Goal: Use online tool/utility: Utilize a website feature to perform a specific function

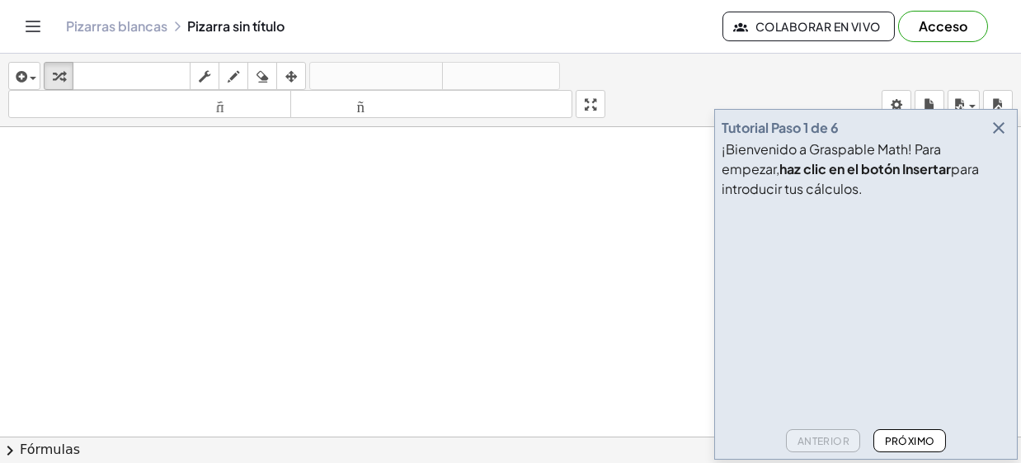
click at [997, 127] on icon "button" at bounding box center [999, 128] width 20 height 20
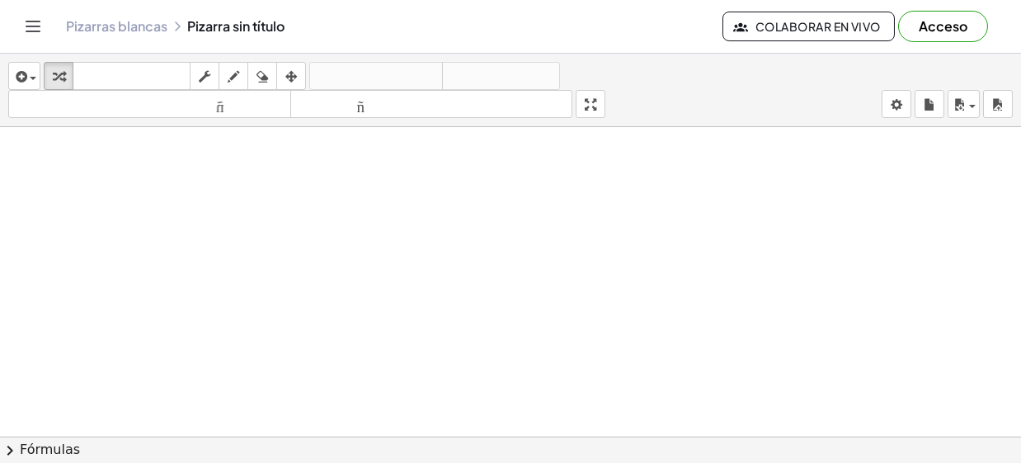
drag, startPoint x: 196, startPoint y: 173, endPoint x: 181, endPoint y: 248, distance: 76.7
click at [142, 26] on font "Pizarras blancas" at bounding box center [116, 25] width 101 height 17
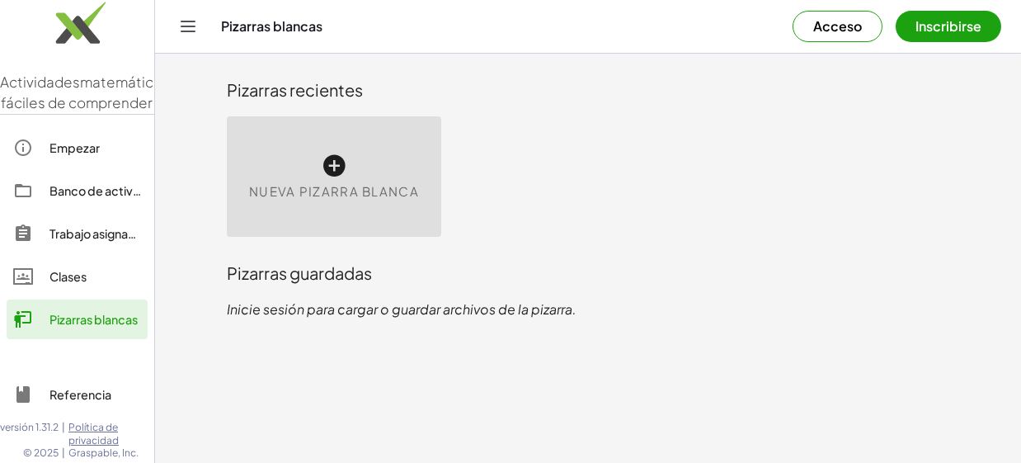
click at [322, 188] on font "Nueva pizarra blanca" at bounding box center [334, 191] width 170 height 16
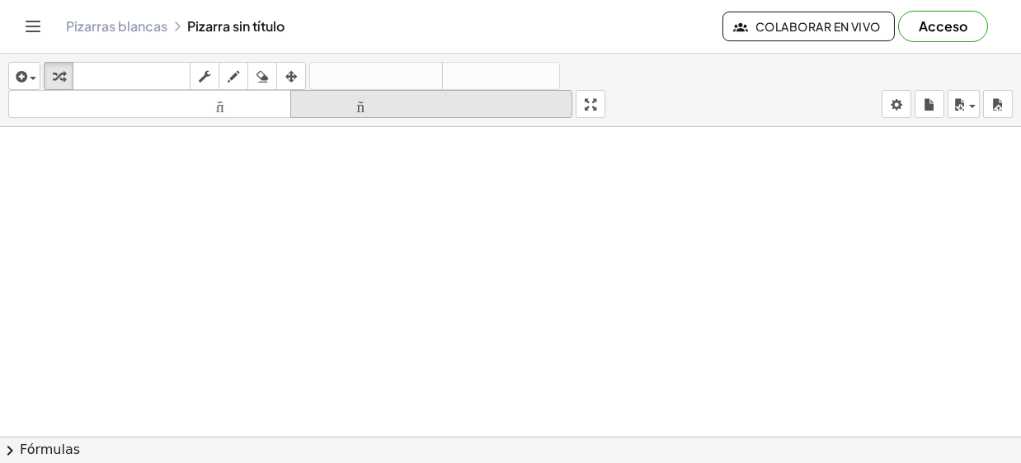
click at [360, 108] on font "tamaño_del_formato" at bounding box center [431, 104] width 275 height 16
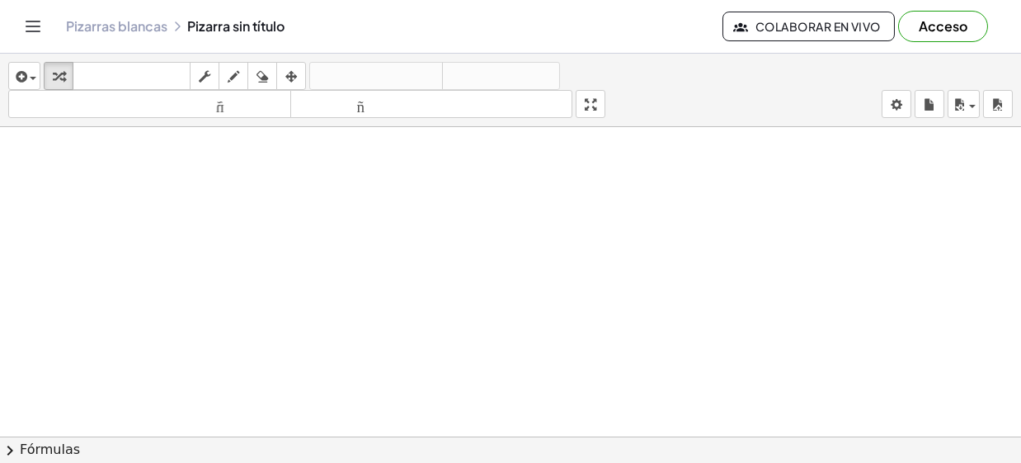
drag, startPoint x: 597, startPoint y: 96, endPoint x: 597, endPoint y: 168, distance: 71.7
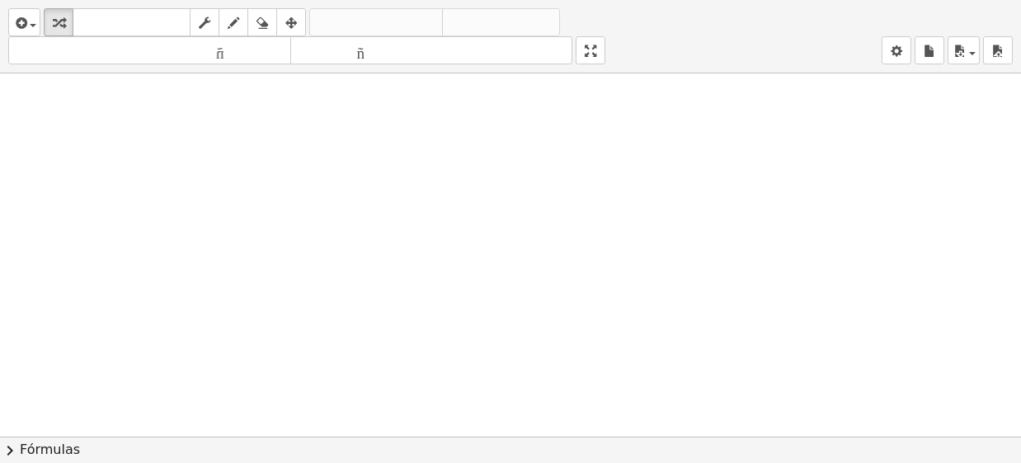
click at [597, 168] on div "insertar Seleccione uno: Expresión matemática Función Texto Vídeo de YouTube Gr…" at bounding box center [510, 231] width 1021 height 463
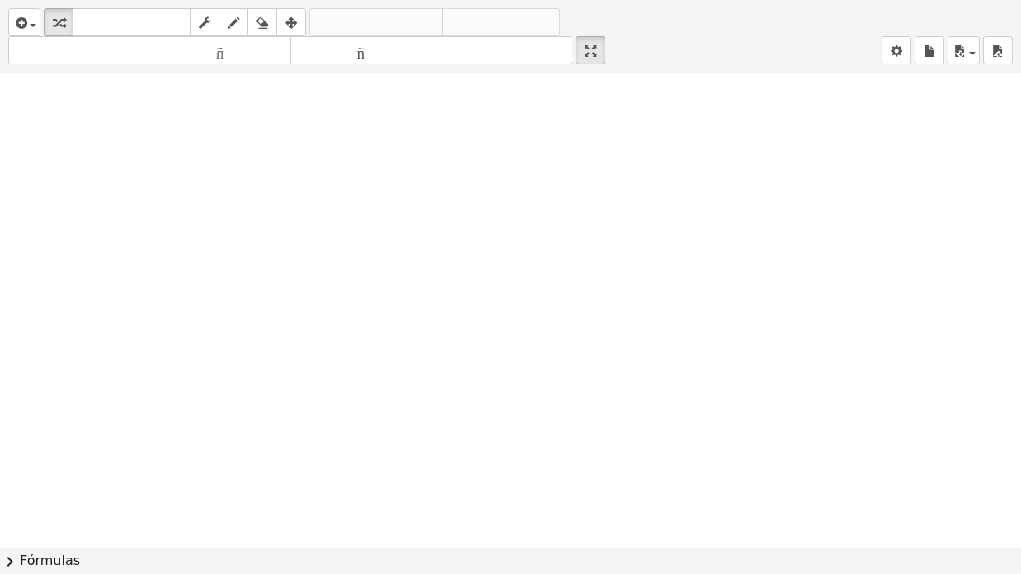
click at [617, 186] on div at bounding box center [510, 547] width 1021 height 948
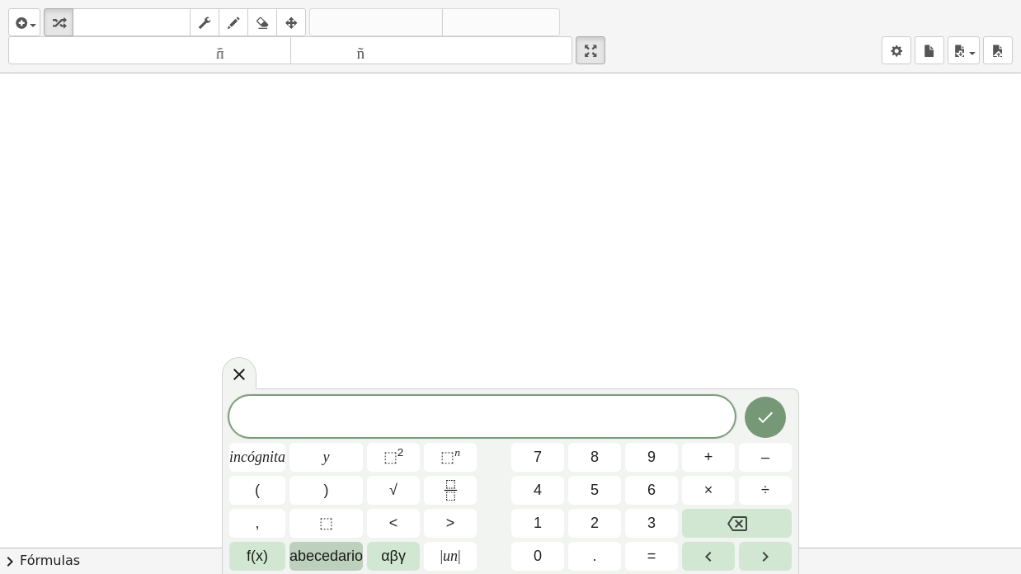
click at [318, 462] on font "abecedario" at bounding box center [325, 556] width 73 height 16
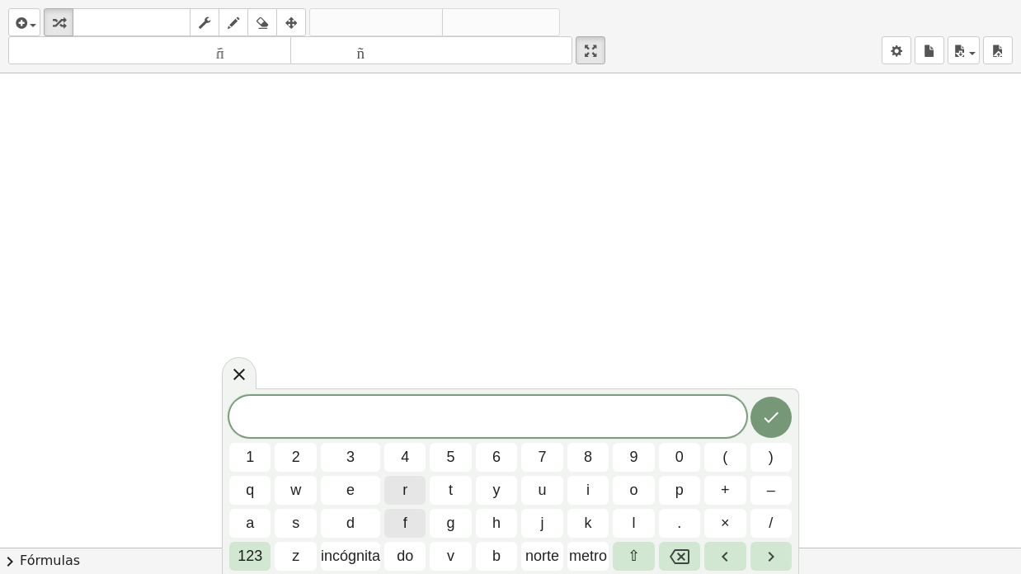
click at [403, 462] on span "r" at bounding box center [404, 490] width 5 height 22
click at [670, 462] on icon "Retroceso" at bounding box center [680, 557] width 20 height 20
click at [355, 462] on font "incógnita" at bounding box center [350, 556] width 59 height 16
click at [671, 462] on icon "Retroceso" at bounding box center [680, 557] width 20 height 20
click at [233, 375] on icon at bounding box center [239, 374] width 20 height 20
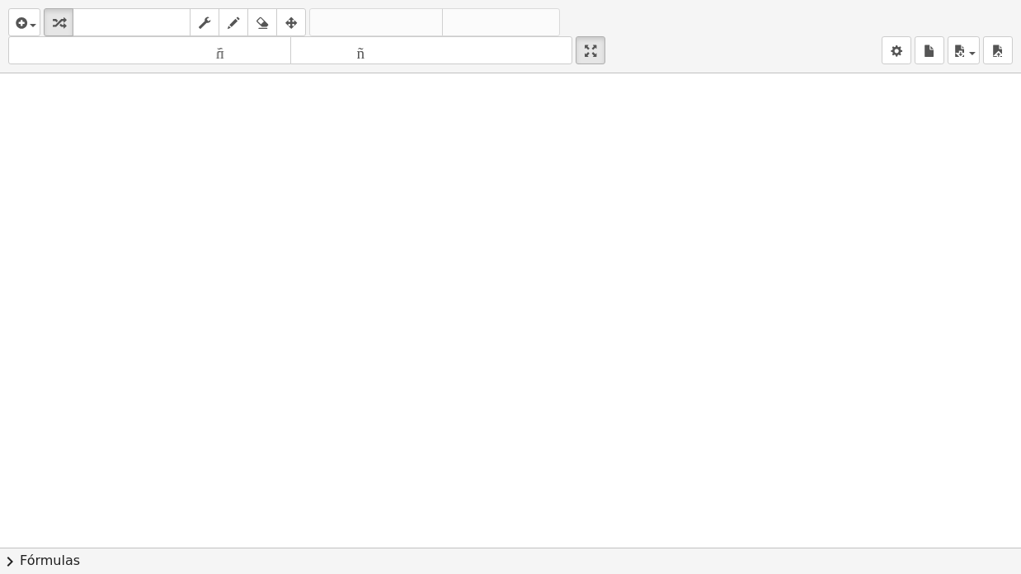
scroll to position [229, 0]
click at [400, 456] on div at bounding box center [510, 318] width 1021 height 948
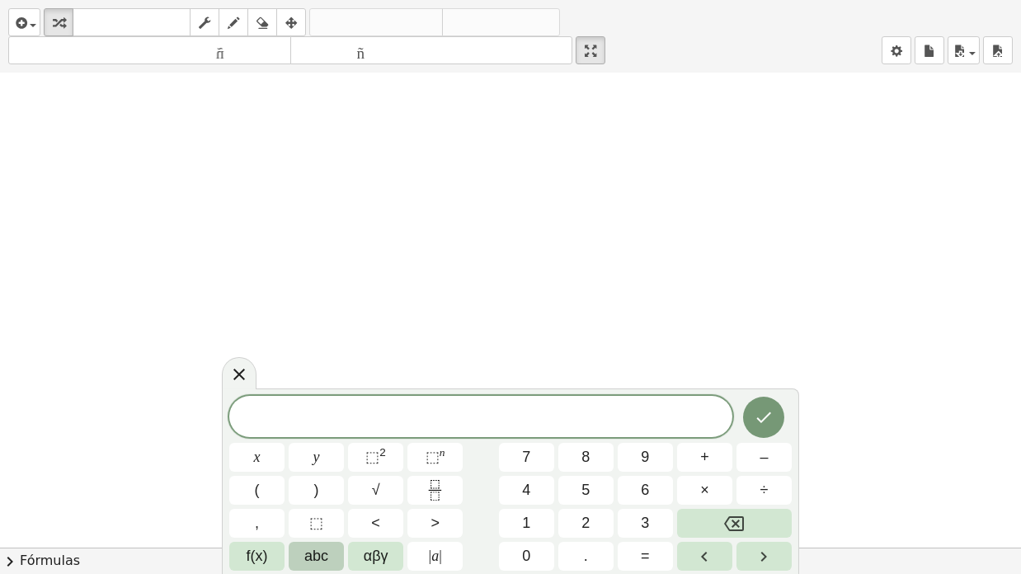
click at [55, 462] on font "Fórmulas" at bounding box center [50, 561] width 60 height 19
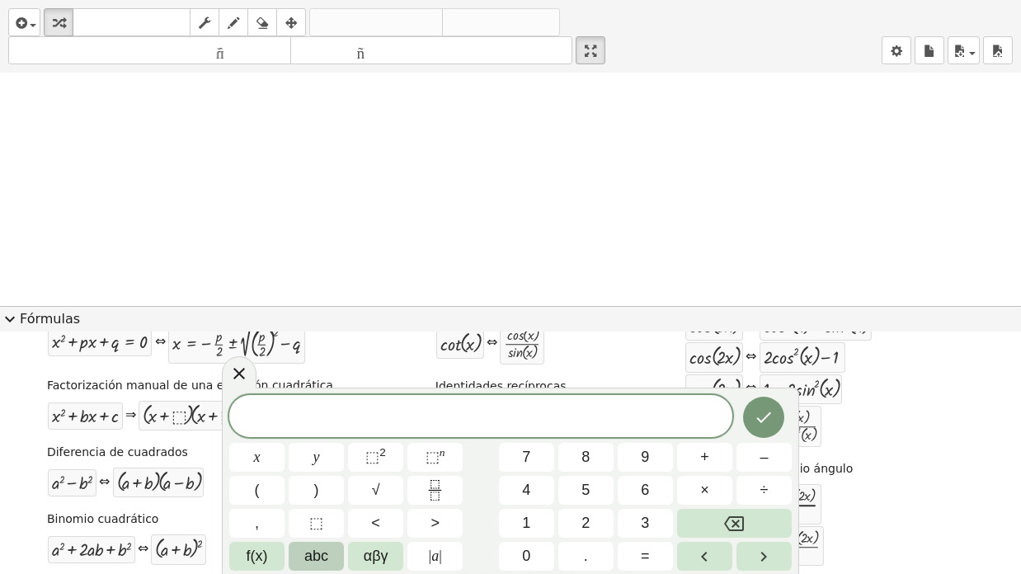
scroll to position [187, 0]
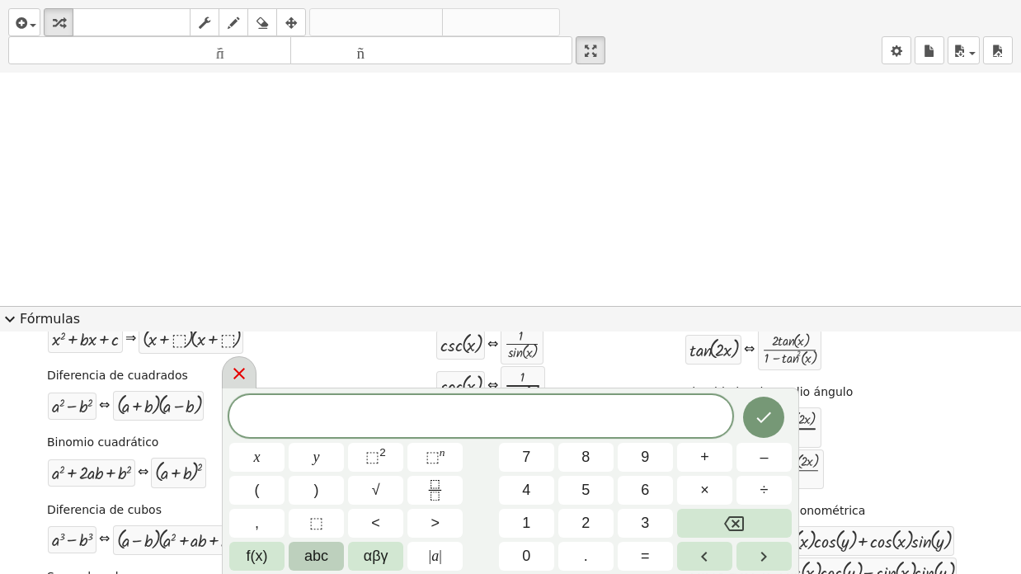
click at [226, 364] on div at bounding box center [239, 372] width 35 height 32
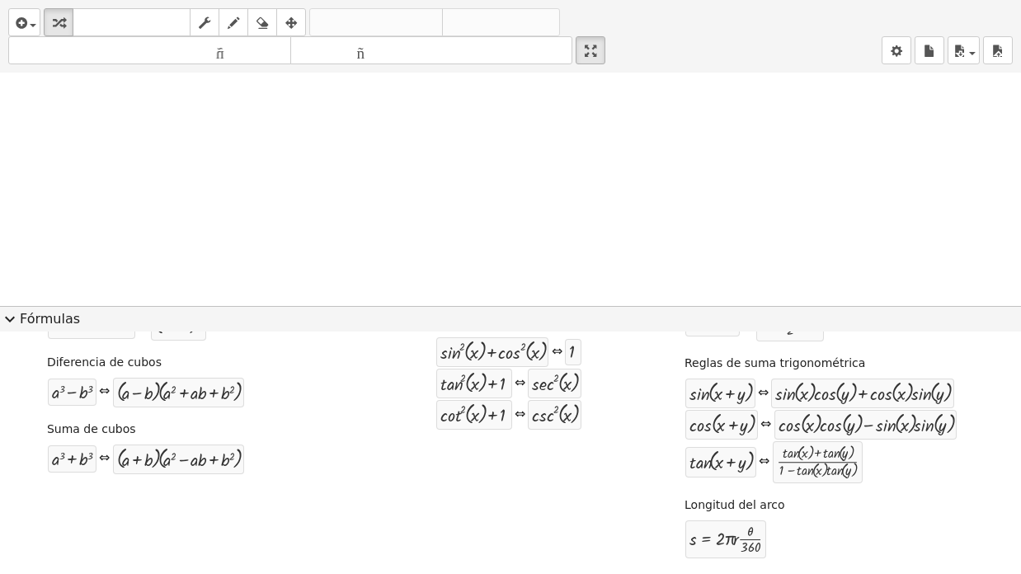
scroll to position [334, 0]
click at [59, 323] on font "Fórmulas" at bounding box center [50, 319] width 60 height 16
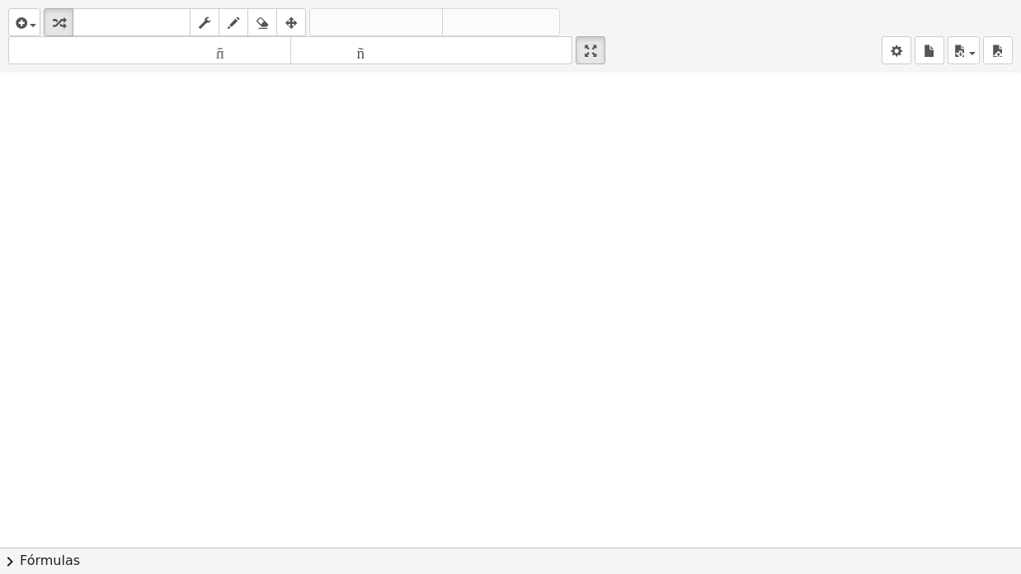
click at [328, 383] on div at bounding box center [510, 318] width 1021 height 948
click at [510, 441] on div at bounding box center [510, 318] width 1021 height 948
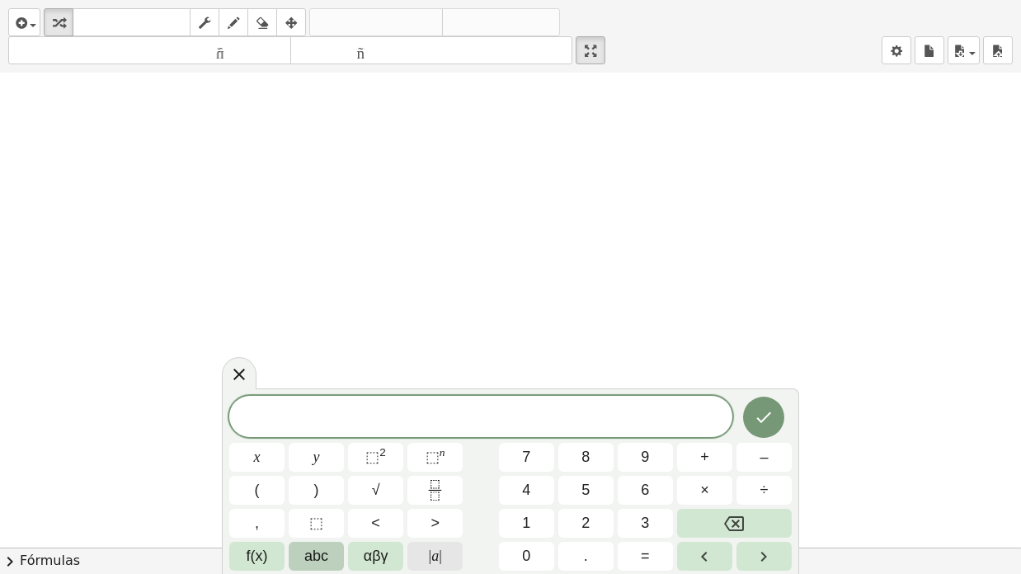
click at [429, 462] on span "|" at bounding box center [430, 556] width 3 height 16
click at [719, 462] on button "Backspace" at bounding box center [734, 523] width 115 height 29
click at [435, 462] on div "​ x y ⬚ 2 ⬚ n 7 8 9 + – ( ) √ 4 5 6 × ÷ , ⬚ < > 1 2 3 f(x) abc αβγ | a | 0 . =" at bounding box center [510, 483] width 562 height 175
click at [435, 462] on span ">" at bounding box center [434, 523] width 9 height 22
click at [379, 462] on button "<" at bounding box center [375, 523] width 55 height 29
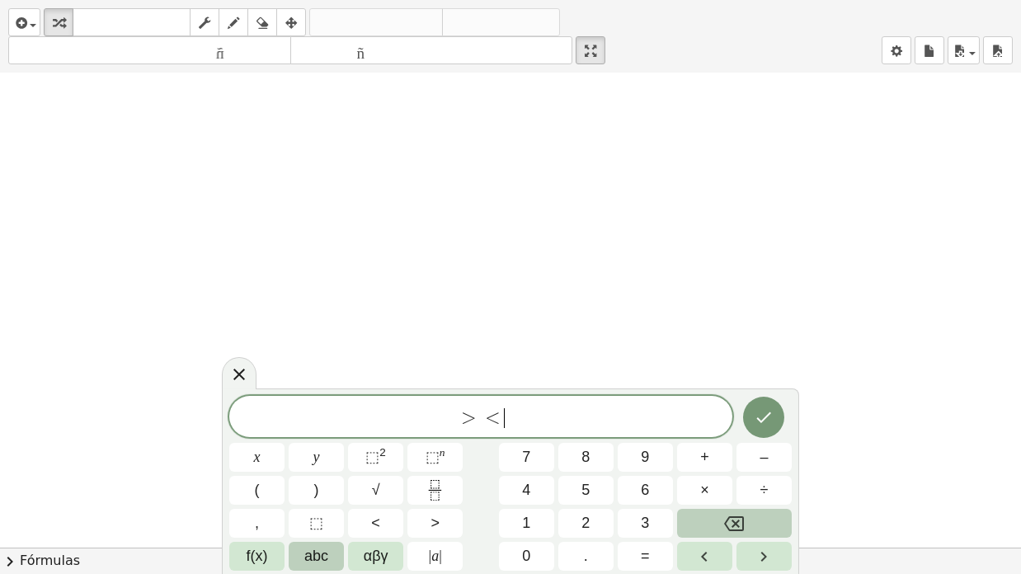
click at [728, 462] on icon "Backspace" at bounding box center [734, 524] width 20 height 20
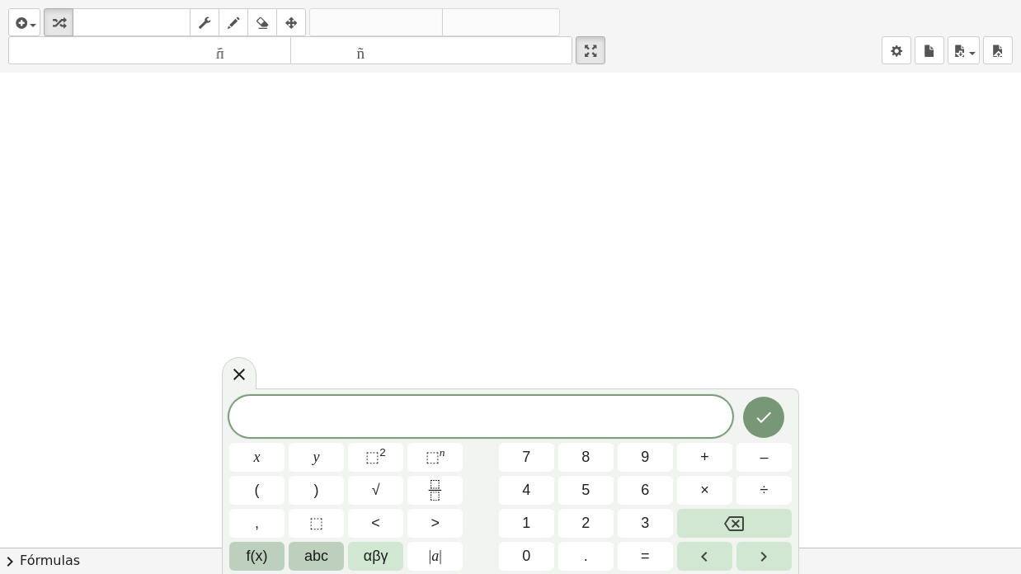
click at [252, 462] on span "f(x)" at bounding box center [257, 556] width 21 height 22
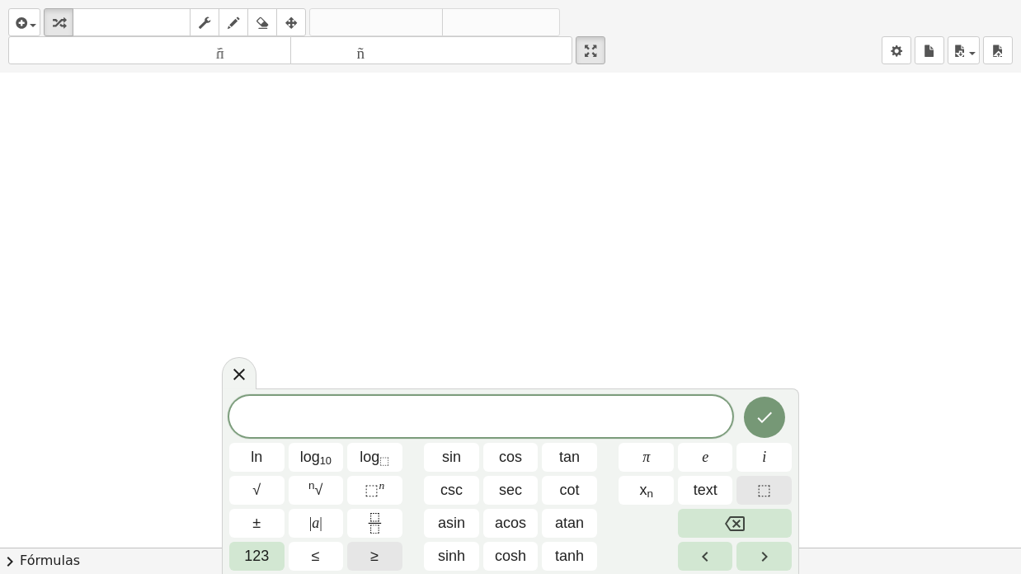
click at [759, 462] on span "⬚" at bounding box center [764, 490] width 14 height 22
click at [695, 462] on button "Backspace" at bounding box center [735, 523] width 114 height 29
click at [448, 459] on span "sin" at bounding box center [451, 457] width 19 height 22
click at [759, 430] on button "Done" at bounding box center [764, 417] width 41 height 41
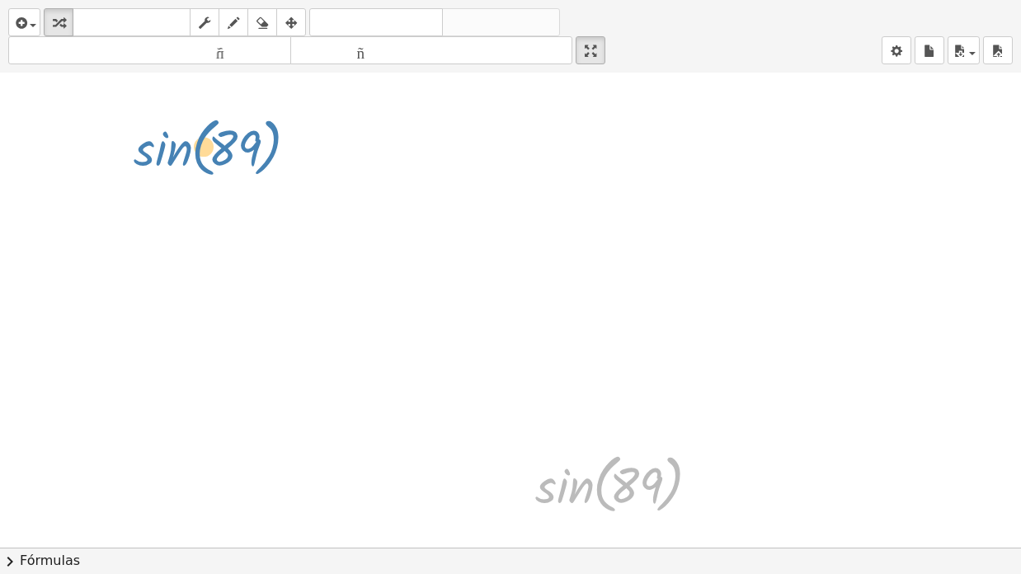
drag, startPoint x: 599, startPoint y: 501, endPoint x: 157, endPoint y: 106, distance: 591.6
click at [157, 106] on div "sin ( , 89 ) sin ( , 89 )" at bounding box center [510, 318] width 1021 height 948
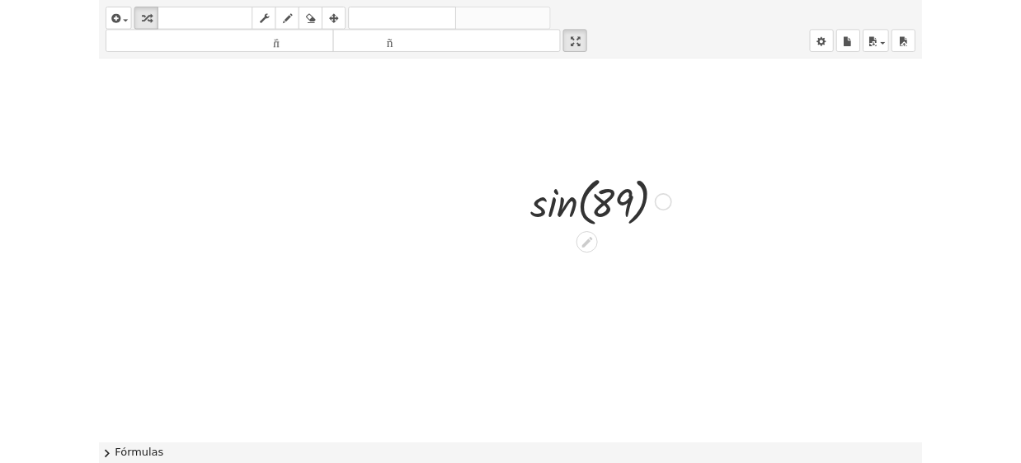
scroll to position [467, 0]
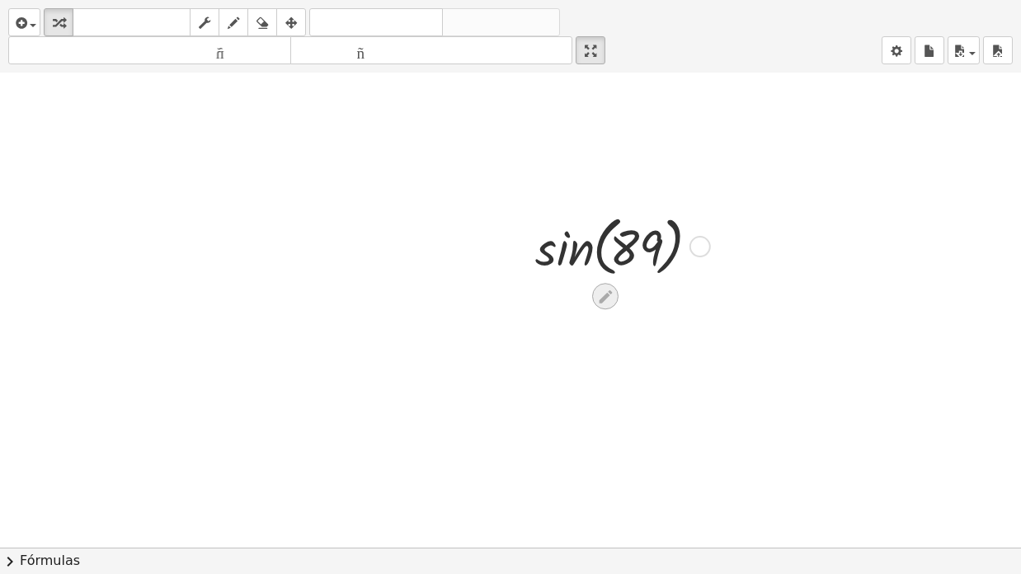
drag, startPoint x: 641, startPoint y: 237, endPoint x: 600, endPoint y: 297, distance: 72.3
click at [600, 297] on div "sin ( , 89 )" at bounding box center [510, 81] width 1021 height 948
click at [600, 297] on icon at bounding box center [605, 296] width 17 height 17
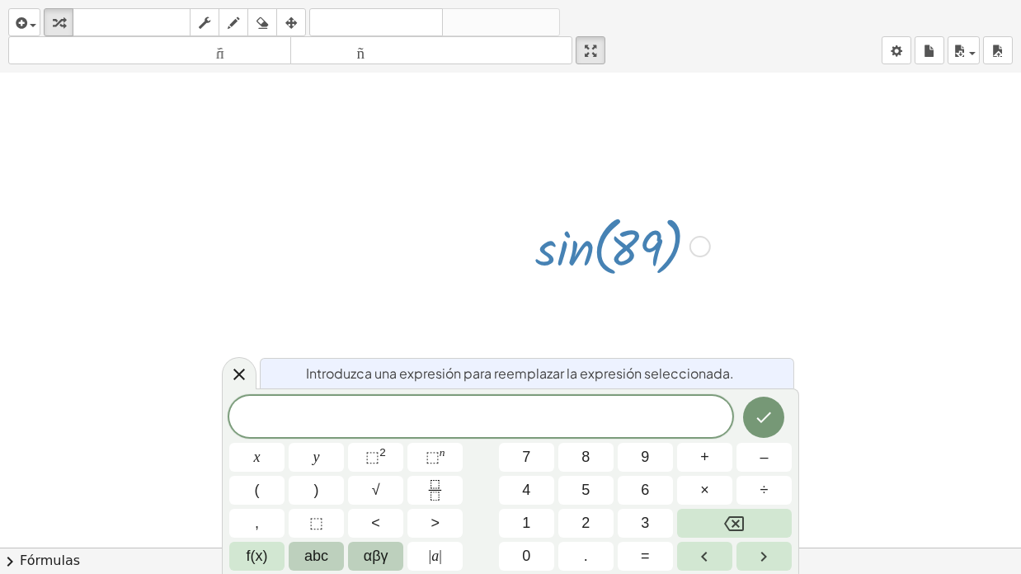
click at [379, 462] on span "αβγ" at bounding box center [376, 556] width 25 height 22
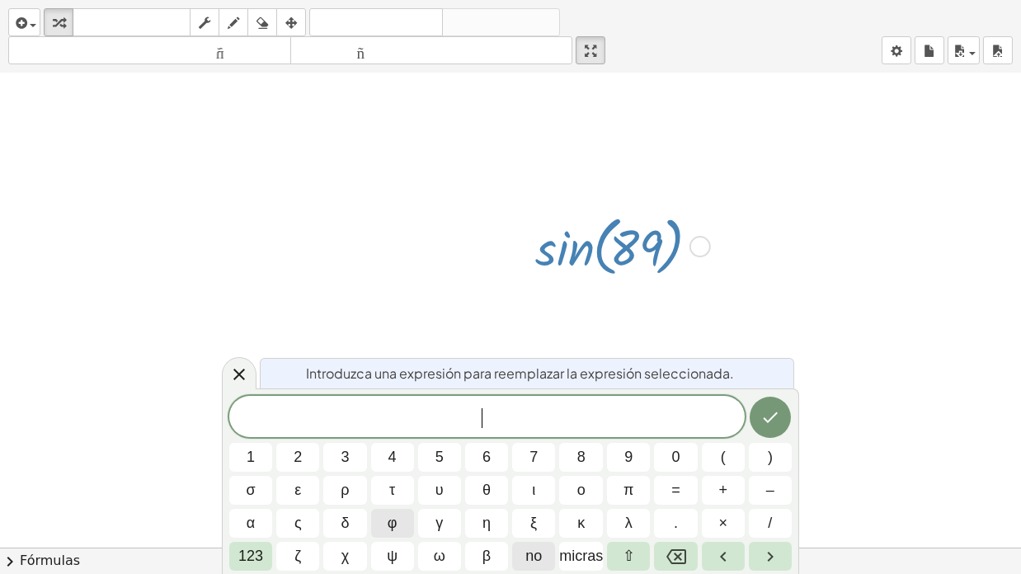
click at [539, 462] on font "no" at bounding box center [533, 556] width 16 height 16
click at [575, 462] on font "micras" at bounding box center [581, 556] width 44 height 16
drag, startPoint x: 452, startPoint y: 540, endPoint x: 293, endPoint y: 556, distance: 159.9
click at [293, 462] on div "ν μ 1 2 3 4 5 6 7 8 9 0 ( ) σ ε ρ τ υ θ ι ο π = + – α ς δ φ γ η ξ κ λ . × / 123…" at bounding box center [510, 483] width 562 height 175
click at [293, 462] on button "ζ" at bounding box center [297, 556] width 43 height 29
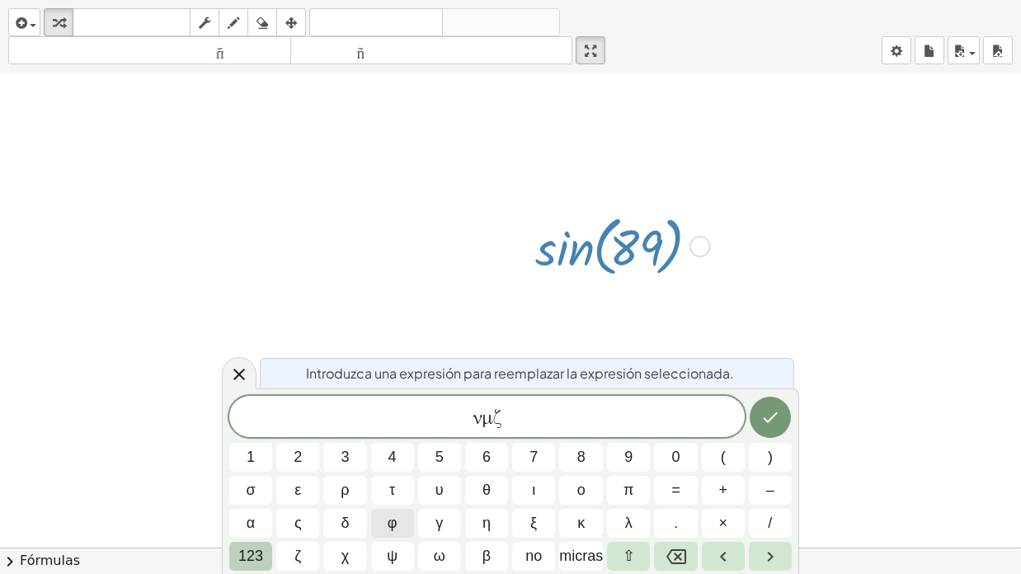
click at [245, 462] on font "123" at bounding box center [250, 556] width 25 height 16
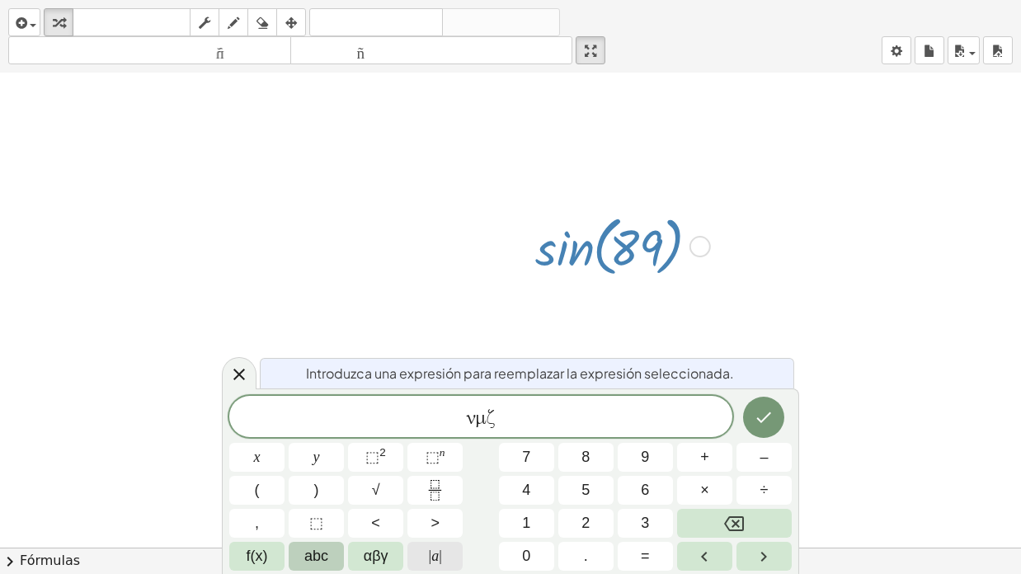
click at [442, 462] on button "| a |" at bounding box center [434, 556] width 55 height 29
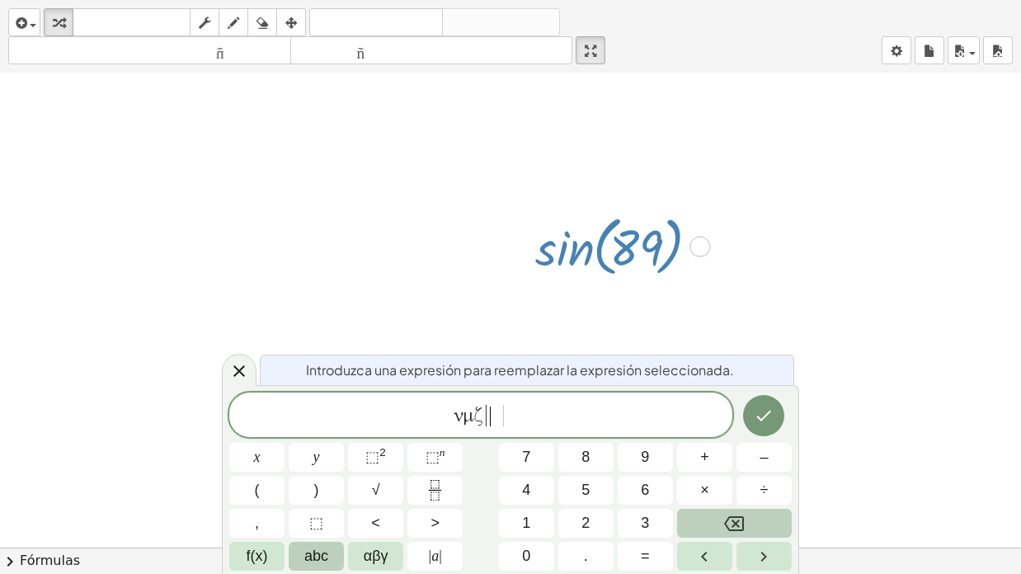
click at [735, 462] on icon "Backspace" at bounding box center [734, 524] width 20 height 20
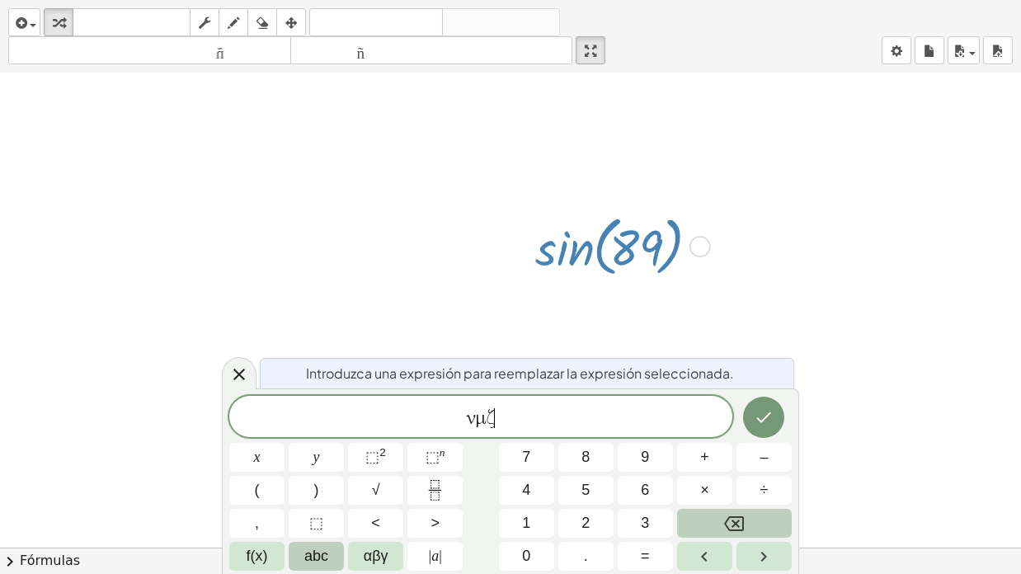
click at [735, 462] on icon "Backspace" at bounding box center [734, 524] width 20 height 20
click at [434, 453] on div "​ x y ⬚ 2 ⬚ n 7 8 9 + – ( ) √ 4 5 6 × ÷ , ⬚ < > 1 2 3 f(x) abc αβγ | a | 0 . =" at bounding box center [510, 483] width 562 height 175
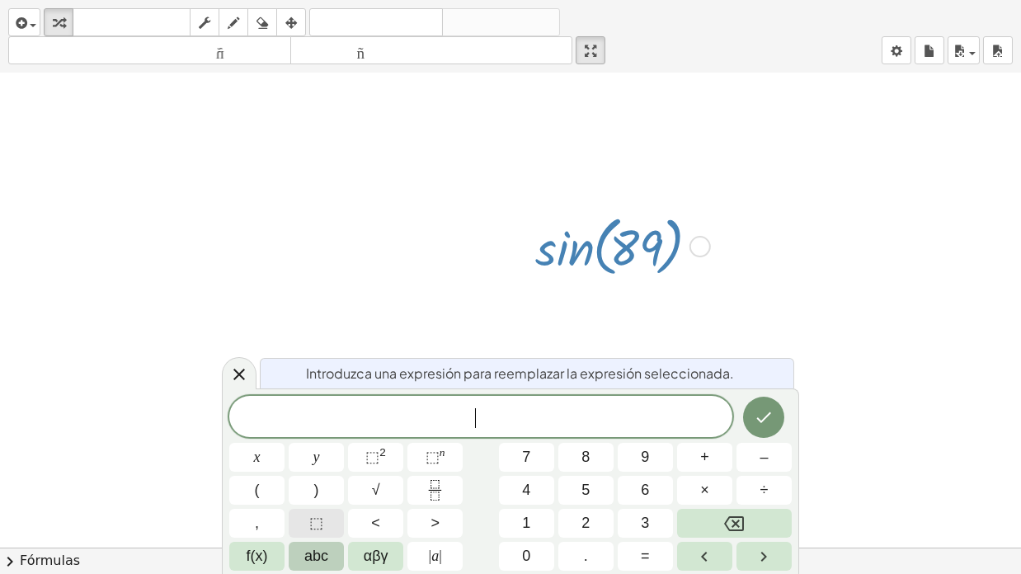
click at [308, 462] on button "⬚" at bounding box center [316, 523] width 55 height 29
click at [476, 422] on span "⬚" at bounding box center [480, 418] width 16 height 20
click at [482, 415] on span "⬚" at bounding box center [485, 418] width 16 height 20
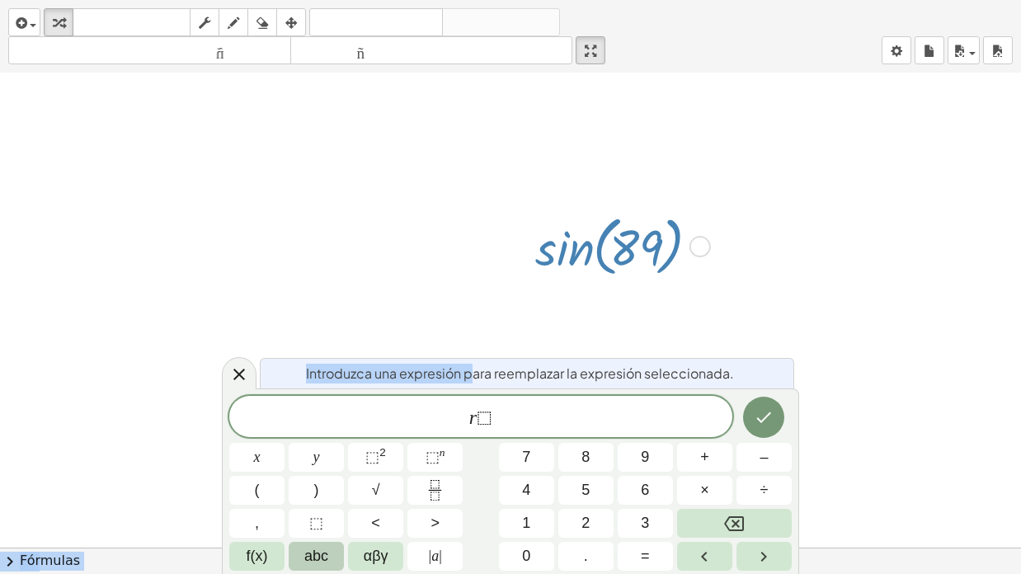
drag, startPoint x: 470, startPoint y: 363, endPoint x: 481, endPoint y: 293, distance: 70.9
click at [481, 293] on div "insertar Seleccione uno: Expresión matemática Función Texto Vídeo de YouTube Gr…" at bounding box center [510, 287] width 1021 height 574
click at [515, 369] on font "Introduzca una expresión para reemplazar la expresión seleccionada." at bounding box center [520, 372] width 428 height 17
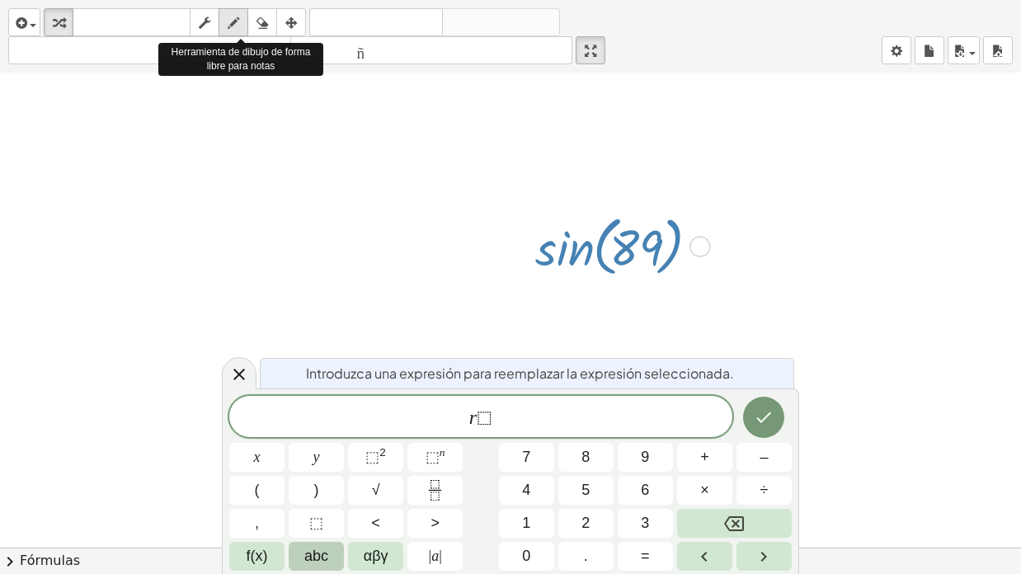
click at [238, 20] on icon "button" at bounding box center [234, 23] width 12 height 20
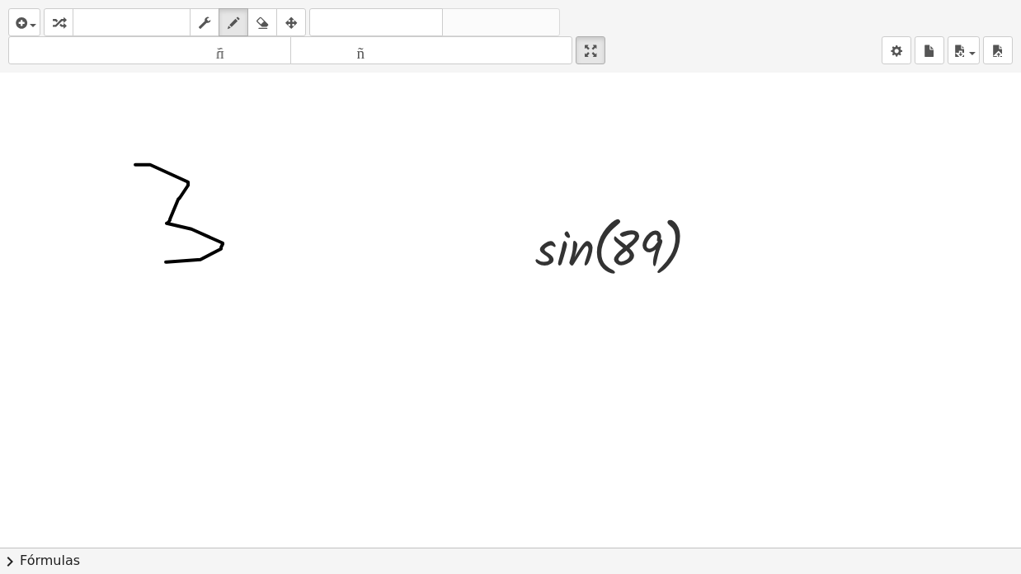
drag, startPoint x: 135, startPoint y: 164, endPoint x: 164, endPoint y: 261, distance: 101.5
click at [164, 261] on div at bounding box center [510, 81] width 1021 height 948
drag, startPoint x: 172, startPoint y: 292, endPoint x: 211, endPoint y: 309, distance: 42.4
click at [211, 309] on div at bounding box center [510, 81] width 1021 height 948
drag, startPoint x: 173, startPoint y: 294, endPoint x: 200, endPoint y: 307, distance: 29.5
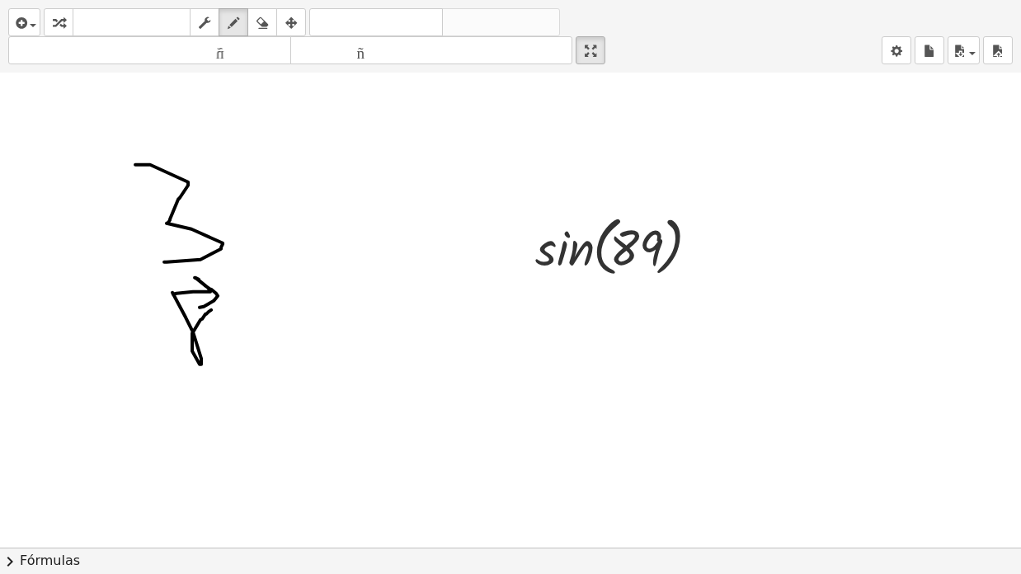
click at [200, 307] on div at bounding box center [510, 81] width 1021 height 948
drag, startPoint x: 220, startPoint y: 356, endPoint x: 229, endPoint y: 355, distance: 9.1
click at [229, 355] on div at bounding box center [510, 81] width 1021 height 948
drag, startPoint x: 219, startPoint y: 346, endPoint x: 238, endPoint y: 346, distance: 19.0
click at [238, 346] on div at bounding box center [510, 81] width 1021 height 948
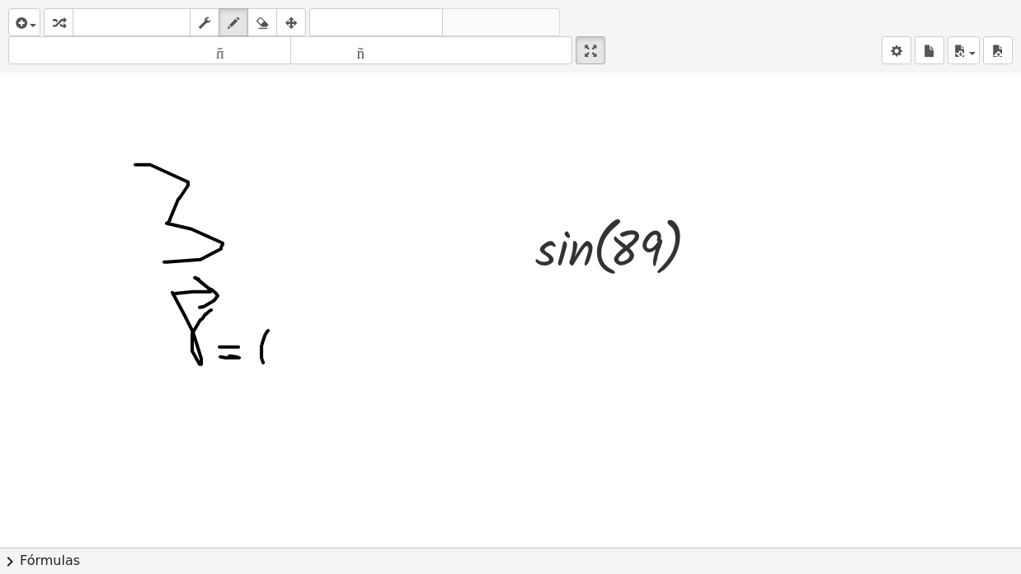
drag, startPoint x: 268, startPoint y: 330, endPoint x: 265, endPoint y: 364, distance: 34.0
click at [265, 364] on div at bounding box center [510, 81] width 1021 height 948
drag, startPoint x: 278, startPoint y: 336, endPoint x: 280, endPoint y: 363, distance: 27.3
click at [280, 363] on div at bounding box center [510, 81] width 1021 height 948
drag, startPoint x: 313, startPoint y: 350, endPoint x: 332, endPoint y: 361, distance: 21.8
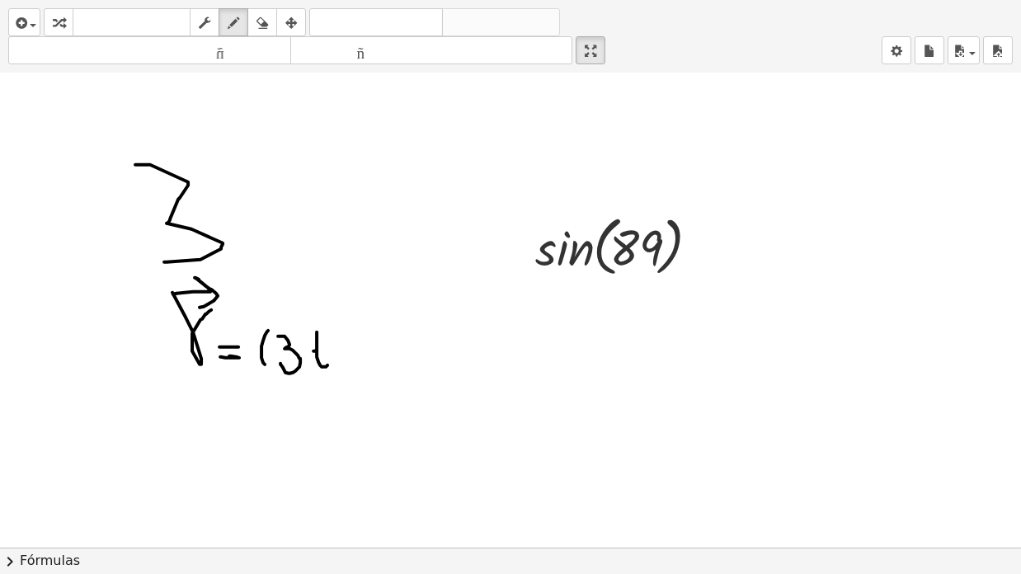
click at [332, 361] on div at bounding box center [510, 81] width 1021 height 948
drag, startPoint x: 308, startPoint y: 348, endPoint x: 355, endPoint y: 355, distance: 46.8
click at [328, 348] on div at bounding box center [510, 81] width 1021 height 948
drag, startPoint x: 355, startPoint y: 355, endPoint x: 350, endPoint y: 380, distance: 25.1
click at [350, 380] on div at bounding box center [510, 81] width 1021 height 948
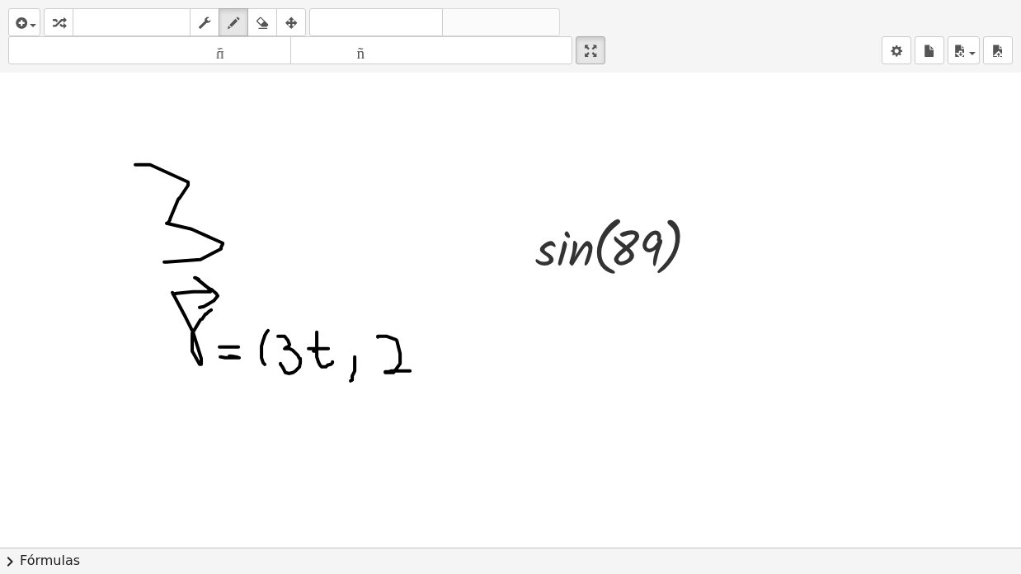
drag, startPoint x: 378, startPoint y: 336, endPoint x: 411, endPoint y: 370, distance: 47.2
click at [411, 370] on div at bounding box center [510, 81] width 1021 height 948
drag, startPoint x: 419, startPoint y: 330, endPoint x: 433, endPoint y: 374, distance: 45.9
click at [433, 374] on div at bounding box center [510, 81] width 1021 height 948
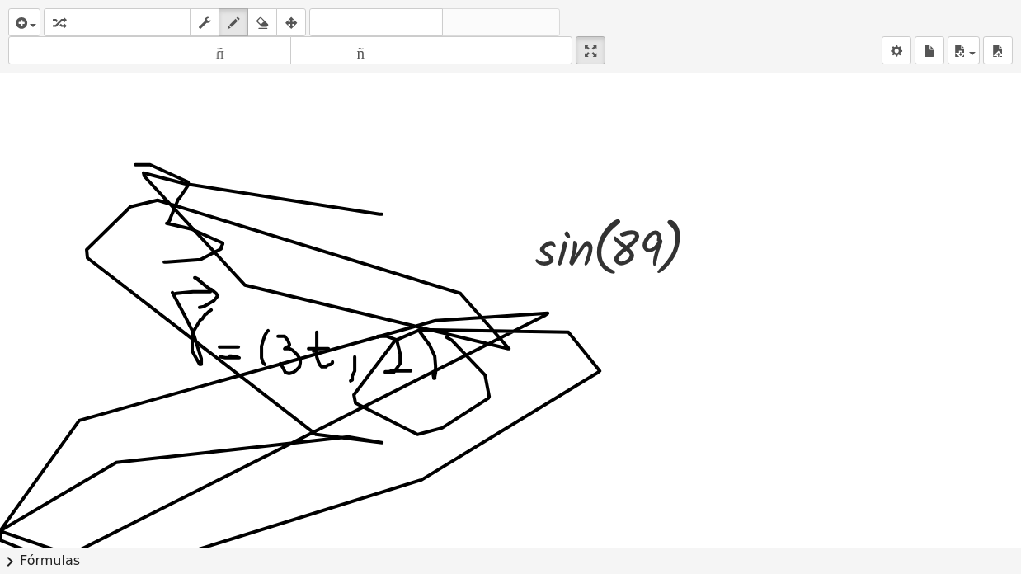
drag, startPoint x: 446, startPoint y: 336, endPoint x: 378, endPoint y: 203, distance: 150.1
click at [378, 203] on div at bounding box center [510, 81] width 1021 height 948
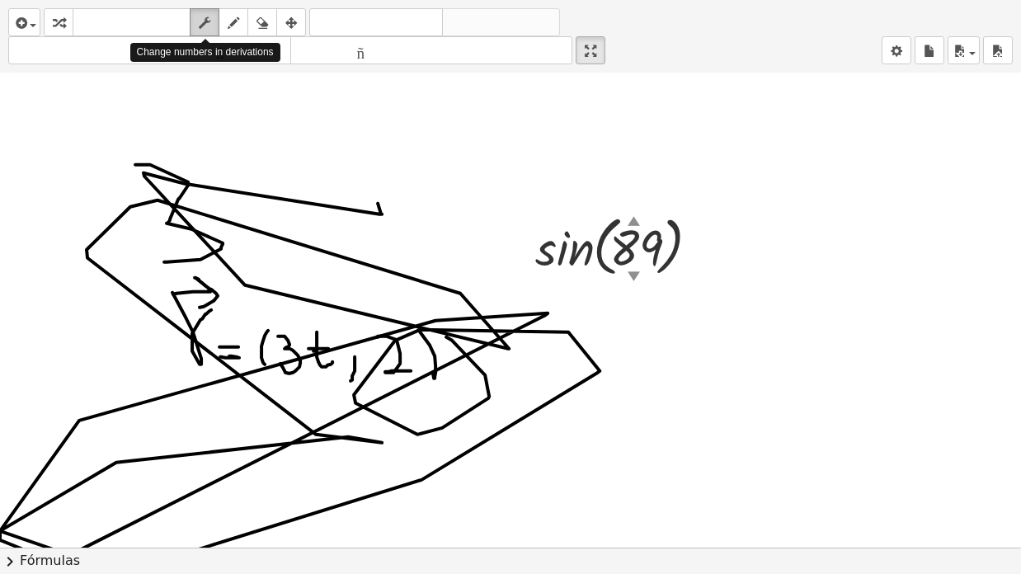
click at [207, 16] on icon "button" at bounding box center [205, 23] width 12 height 20
drag, startPoint x: 261, startPoint y: 109, endPoint x: 293, endPoint y: 141, distance: 45.5
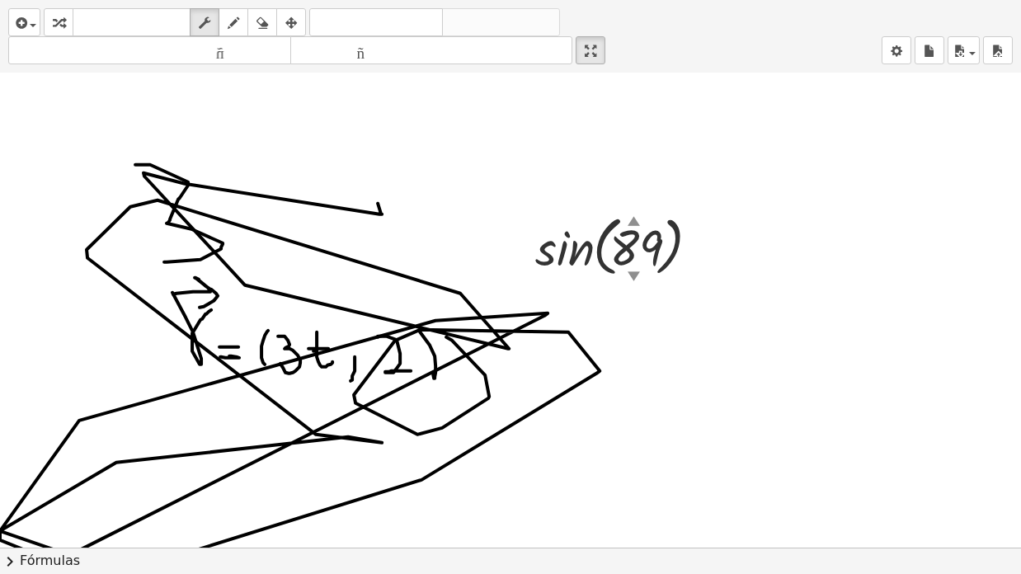
click at [293, 141] on div at bounding box center [510, 93] width 1021 height 972
click at [214, 11] on button "fregar" at bounding box center [205, 22] width 30 height 28
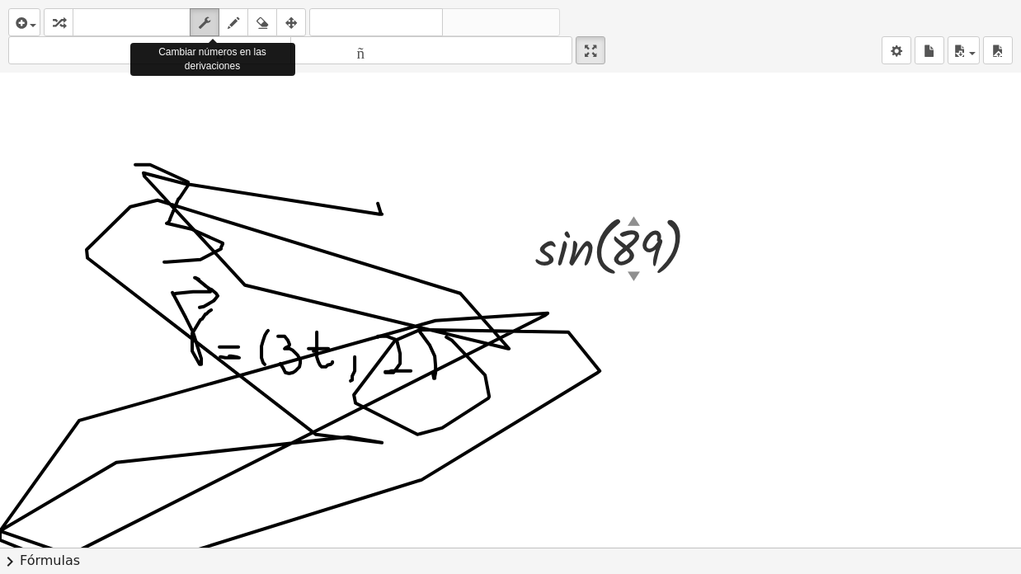
click at [214, 11] on button "fregar" at bounding box center [205, 22] width 30 height 28
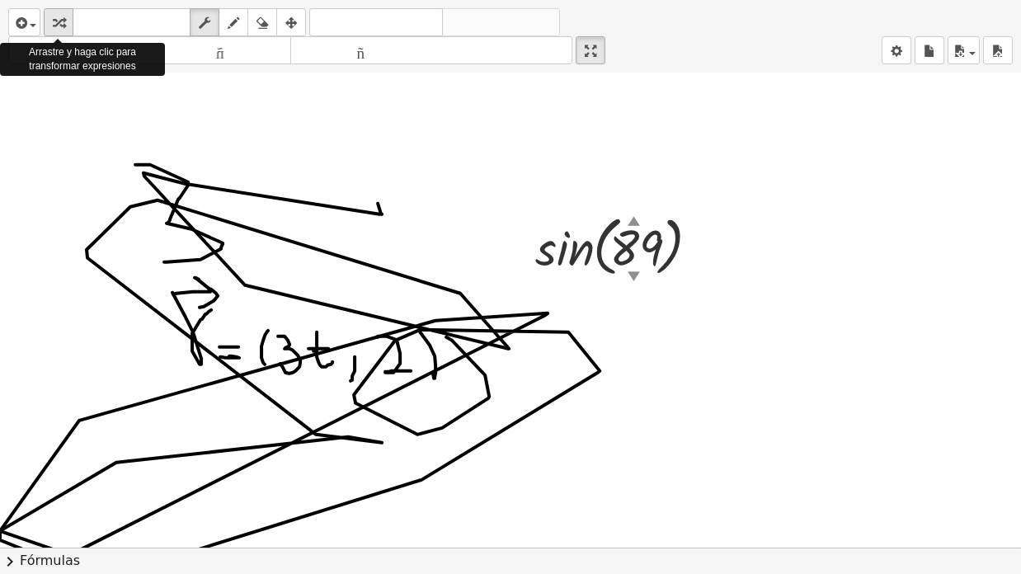
click at [62, 21] on icon "button" at bounding box center [59, 23] width 12 height 20
click at [26, 21] on icon "button" at bounding box center [19, 23] width 15 height 20
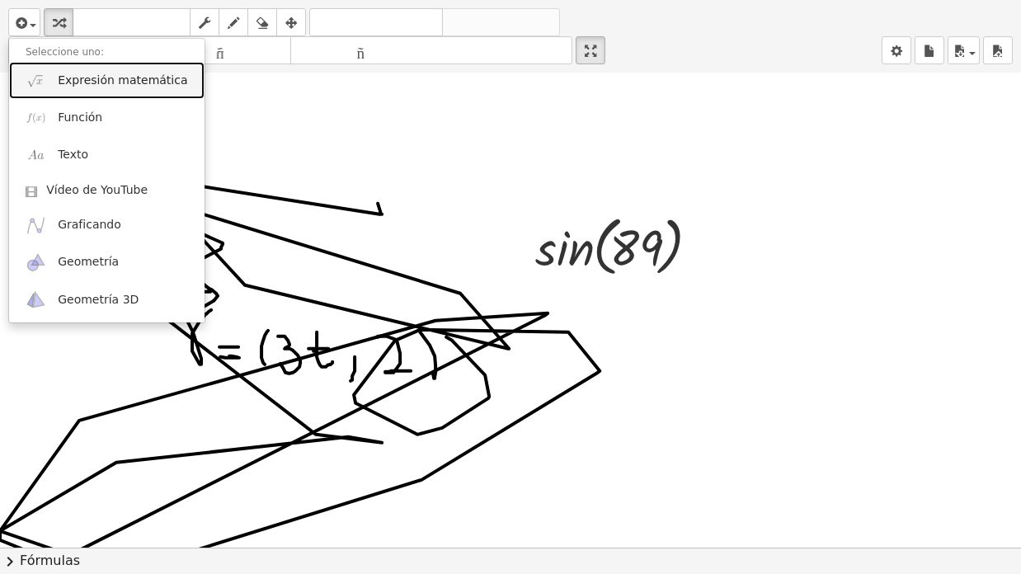
click at [110, 79] on font "Expresión matemática" at bounding box center [122, 79] width 129 height 13
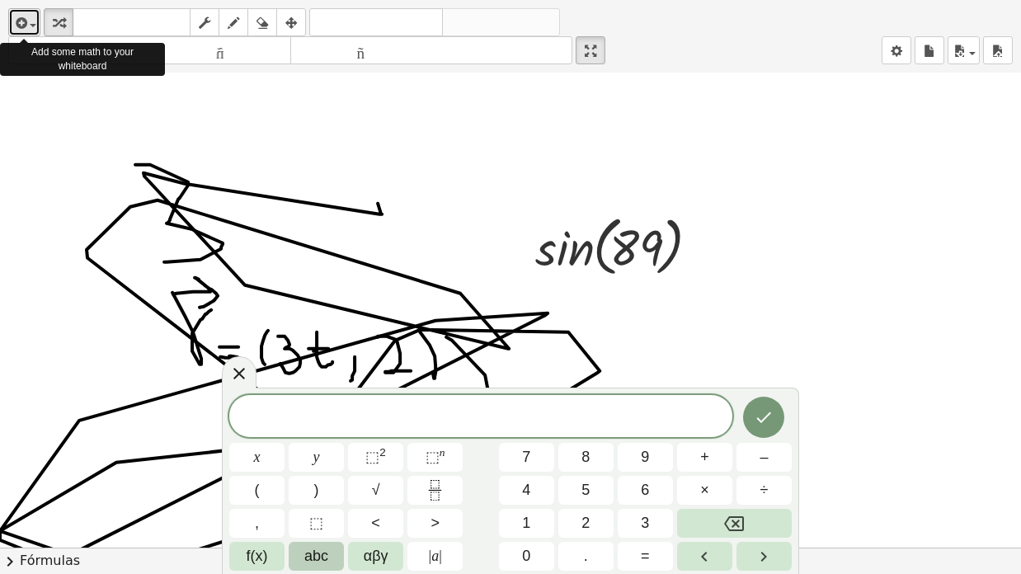
click at [16, 20] on icon "button" at bounding box center [19, 23] width 15 height 20
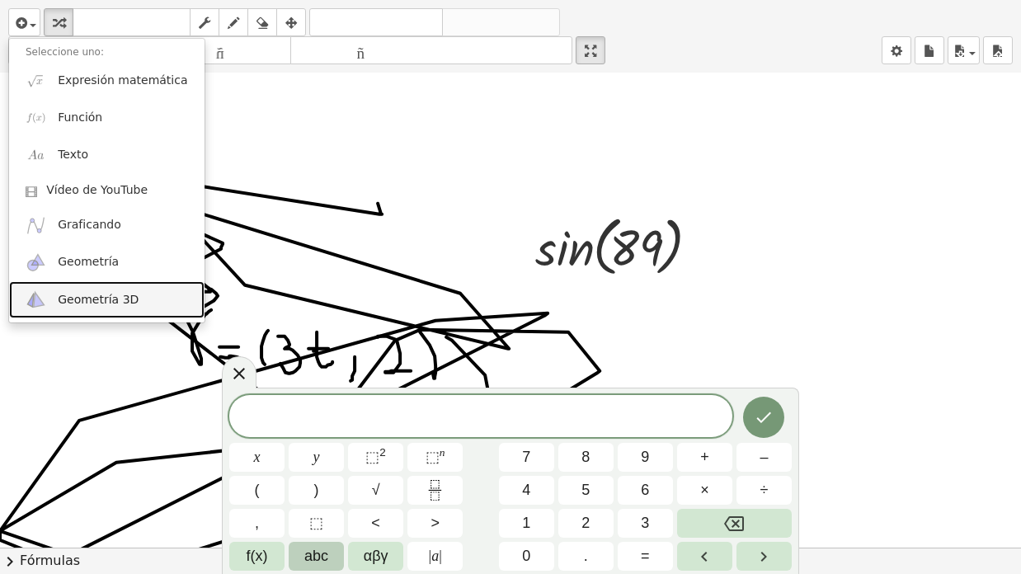
click at [120, 296] on font "Geometría 3D" at bounding box center [98, 299] width 81 height 13
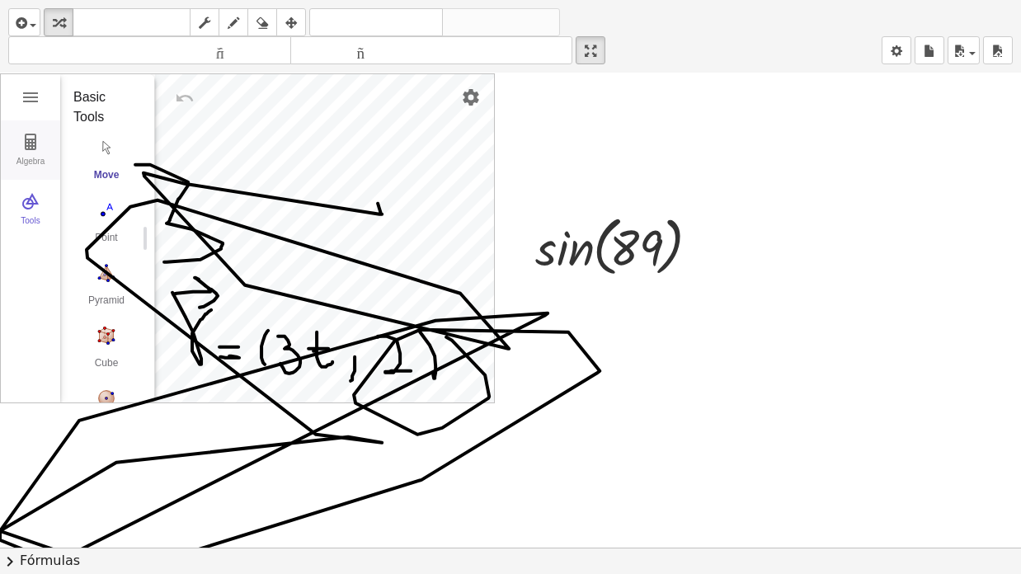
click at [37, 138] on img "3D Calculator" at bounding box center [31, 142] width 20 height 20
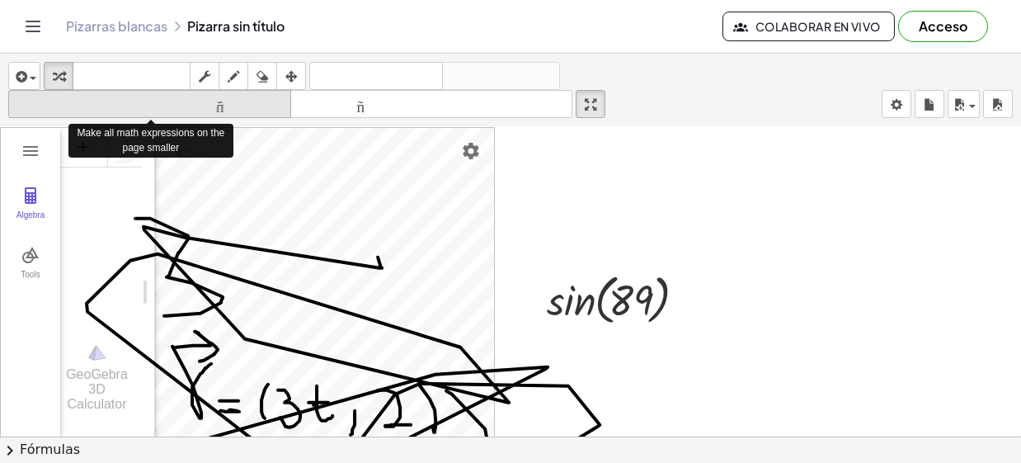
click at [212, 103] on font "tamaño_del_formato" at bounding box center [149, 104] width 275 height 16
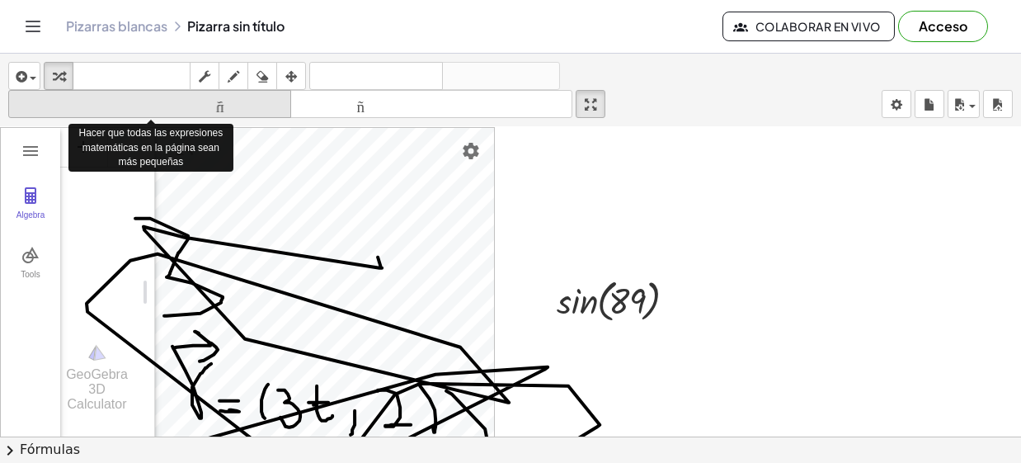
click at [212, 103] on font "tamaño_del_formato" at bounding box center [149, 104] width 275 height 16
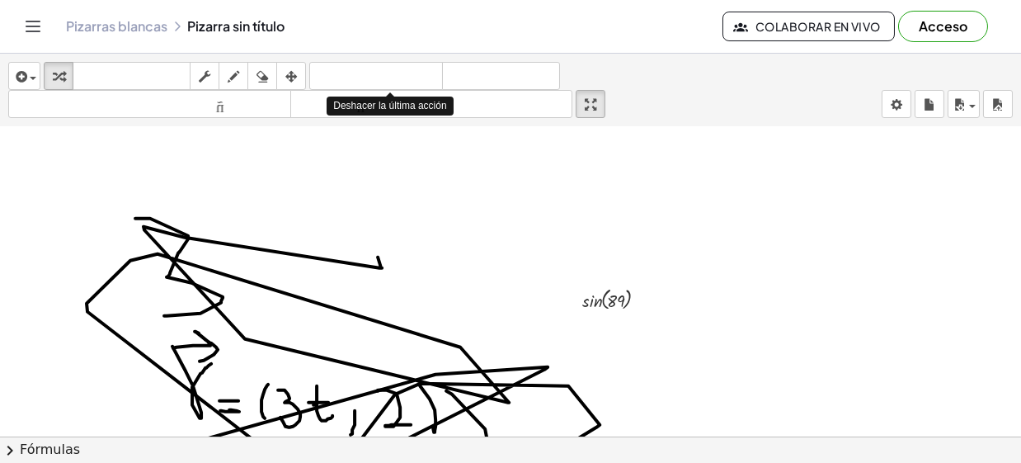
drag, startPoint x: 389, startPoint y: 86, endPoint x: 394, endPoint y: 102, distance: 17.2
click at [394, 102] on div "insertar Seleccione uno: Expresión matemática Función Texto Vídeo de YouTube Gr…" at bounding box center [510, 90] width 1021 height 73
click at [394, 102] on font "tamaño_del_formato" at bounding box center [431, 104] width 275 height 16
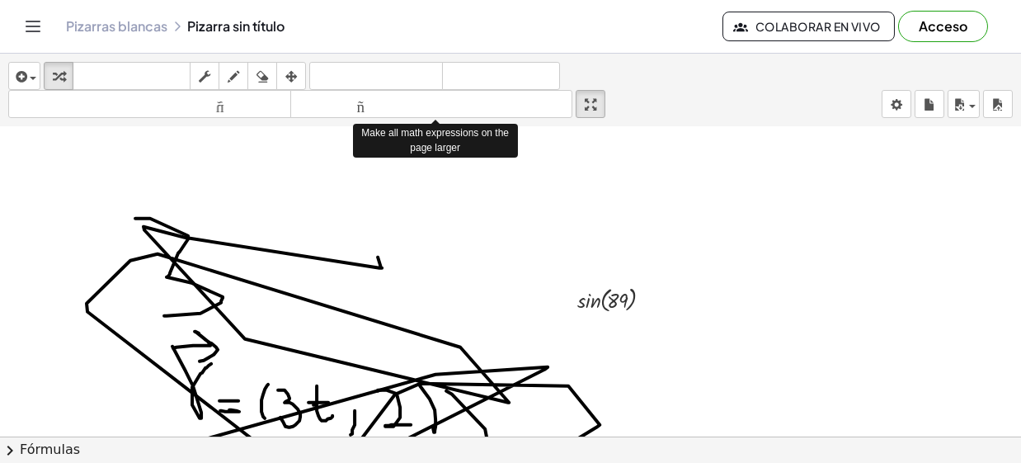
click at [394, 102] on font "tamaño_del_formato" at bounding box center [431, 104] width 275 height 16
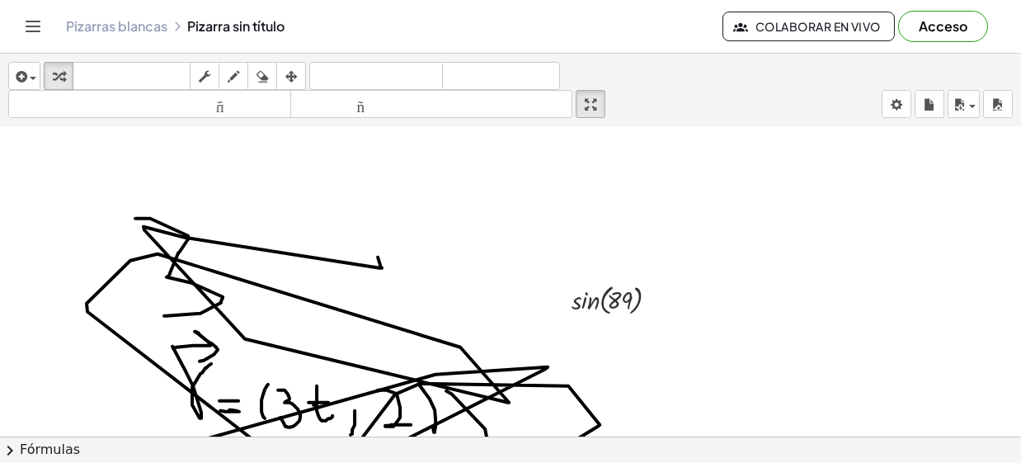
click at [825, 183] on div at bounding box center [510, 146] width 1021 height 972
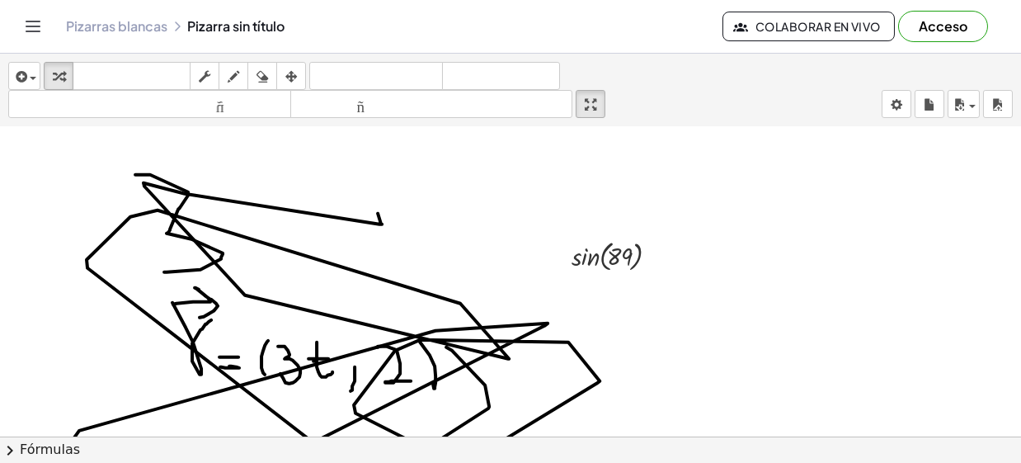
scroll to position [0, 0]
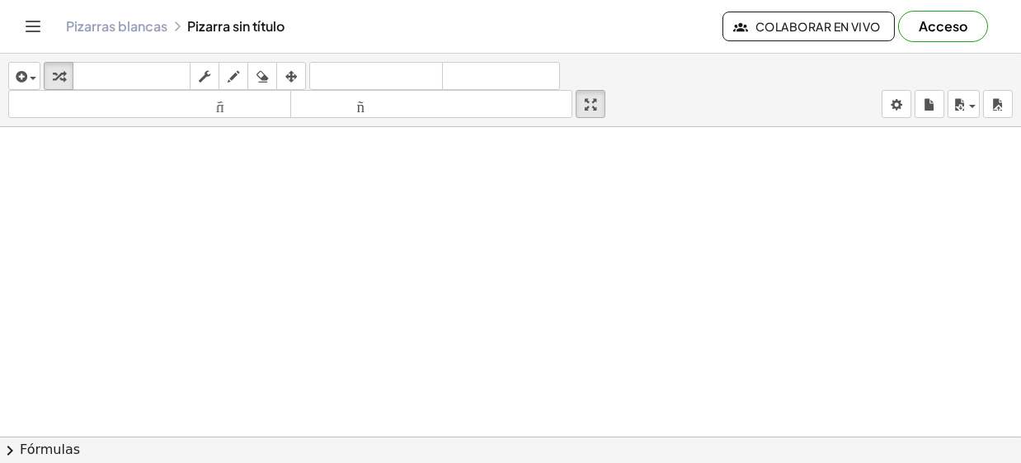
click at [31, 30] on icon "Cambiar navegación" at bounding box center [33, 26] width 20 height 20
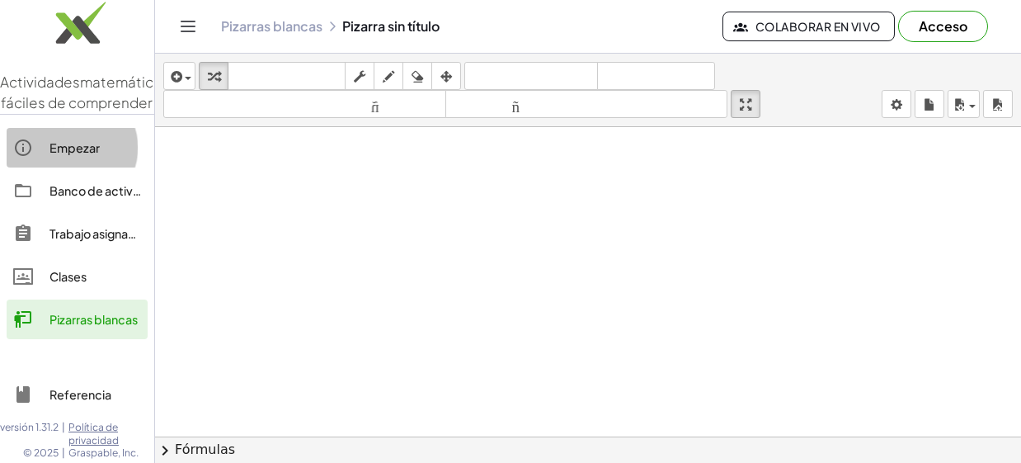
click at [104, 167] on link "Empezar" at bounding box center [77, 148] width 141 height 40
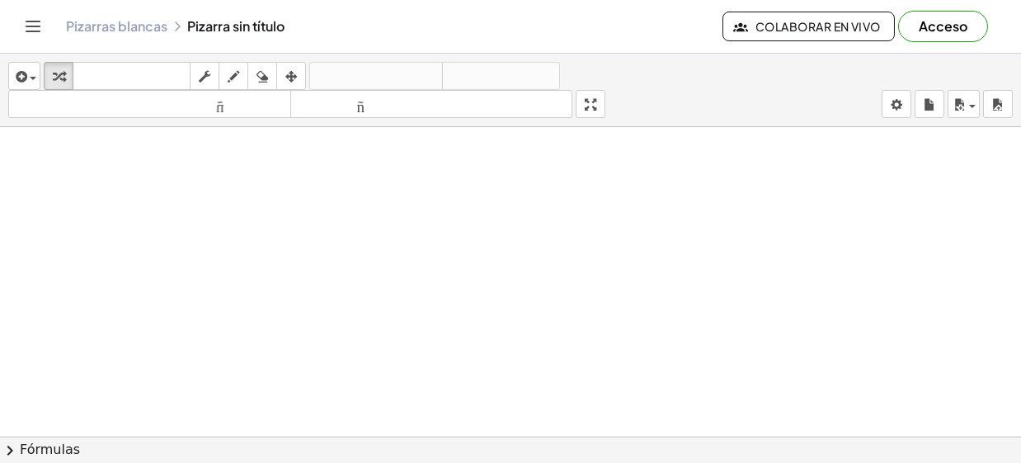
click at [115, 21] on font "Pizarras blancas" at bounding box center [116, 25] width 101 height 17
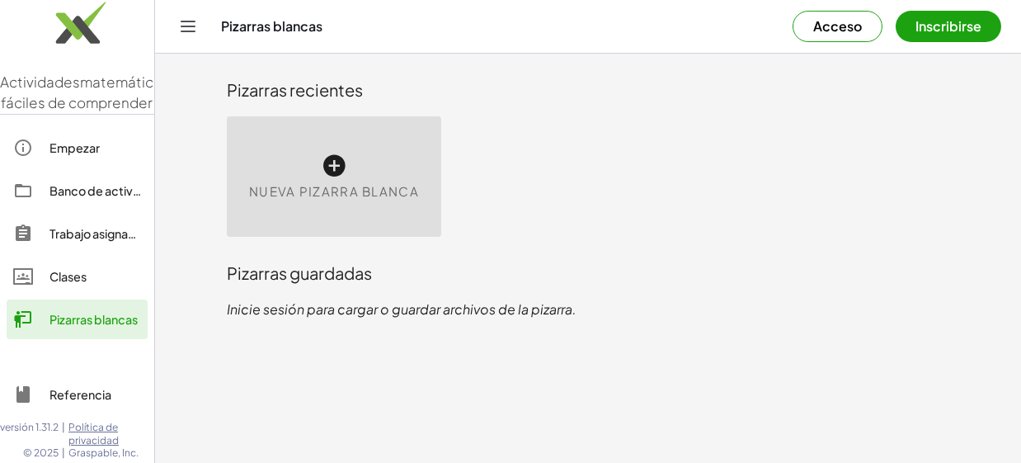
click at [175, 23] on button "Cambiar navegación" at bounding box center [188, 26] width 26 height 26
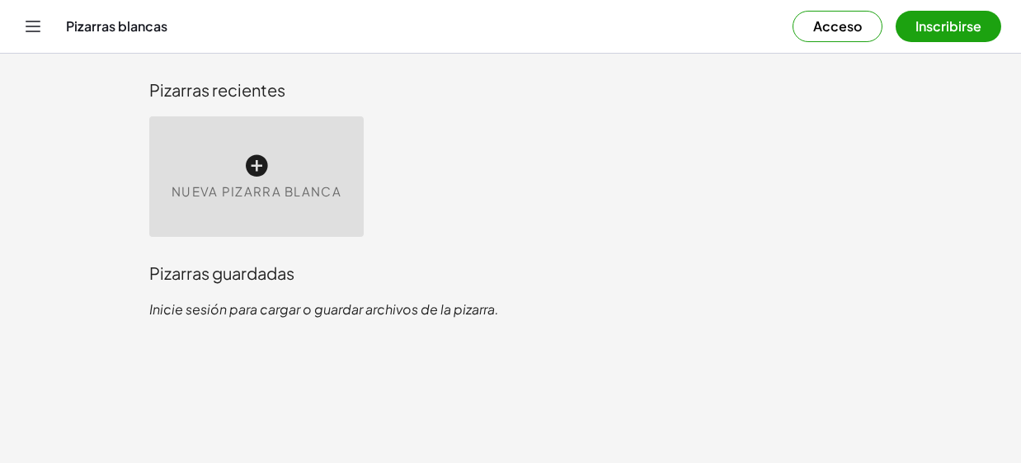
click at [40, 21] on icon "Cambiar navegación" at bounding box center [33, 26] width 20 height 20
